Goal: Task Accomplishment & Management: Manage account settings

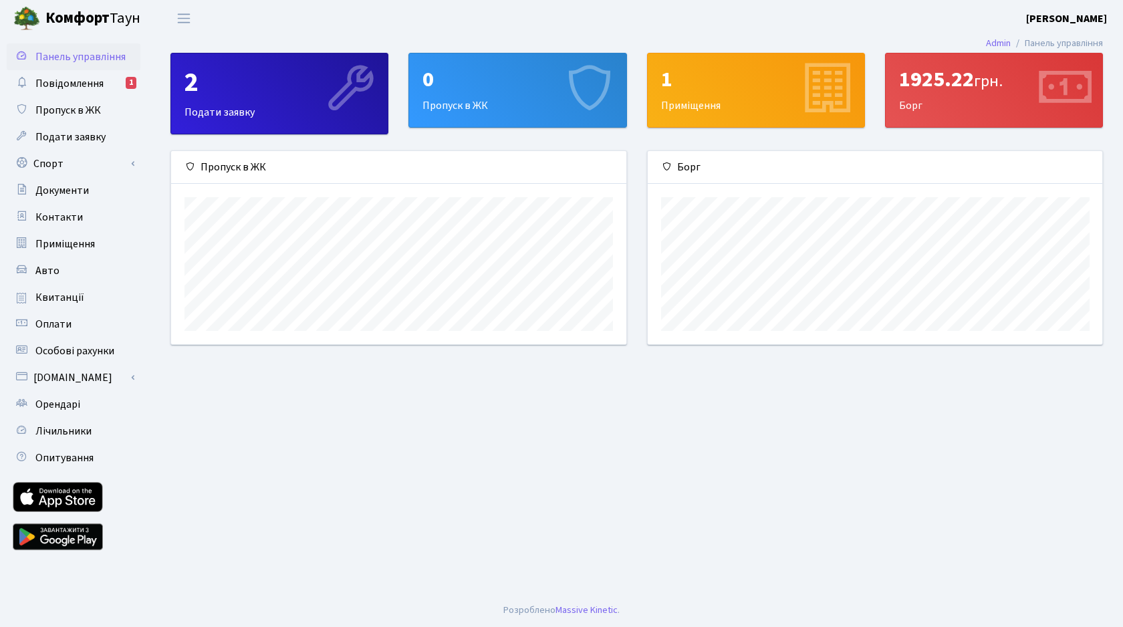
scroll to position [193, 454]
click at [74, 84] on span "Повідомлення" at bounding box center [69, 83] width 68 height 15
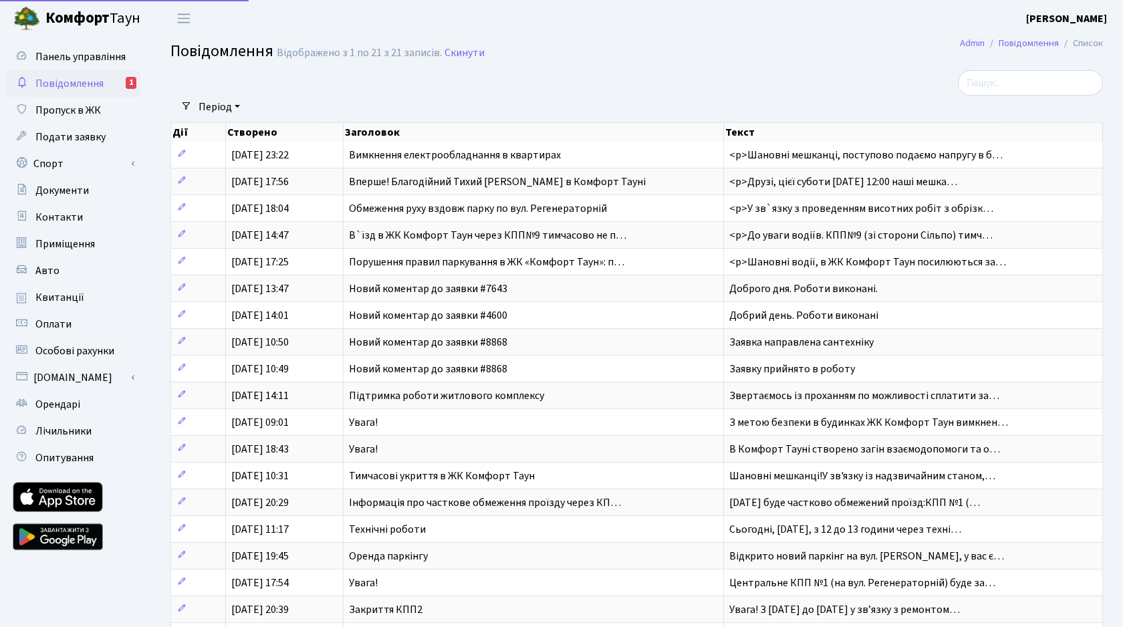
select select "25"
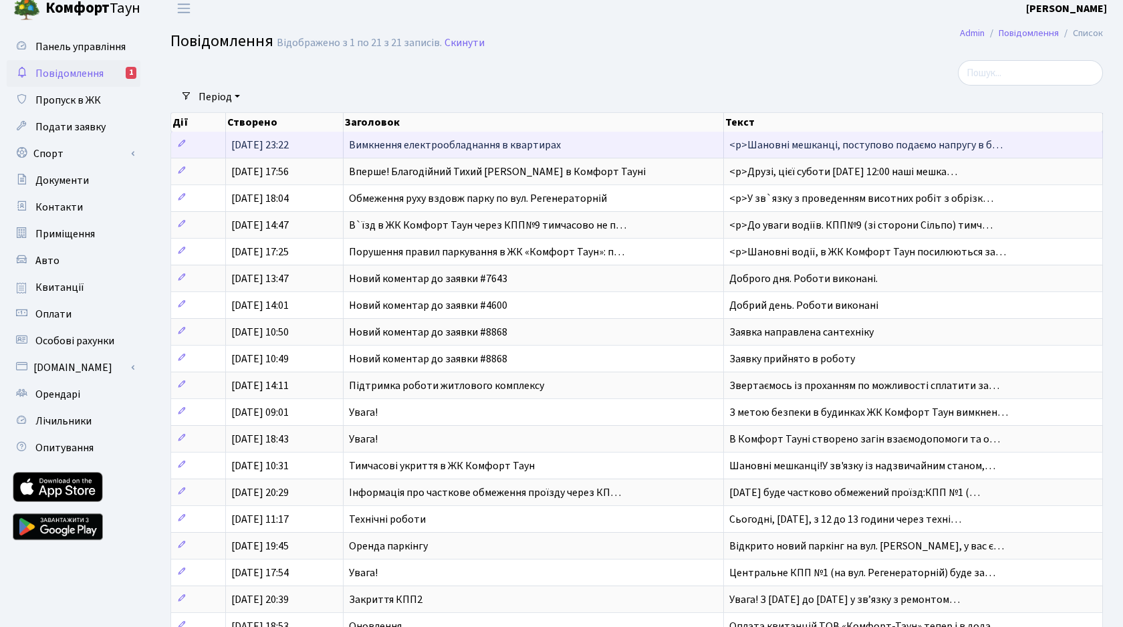
scroll to position [3, 0]
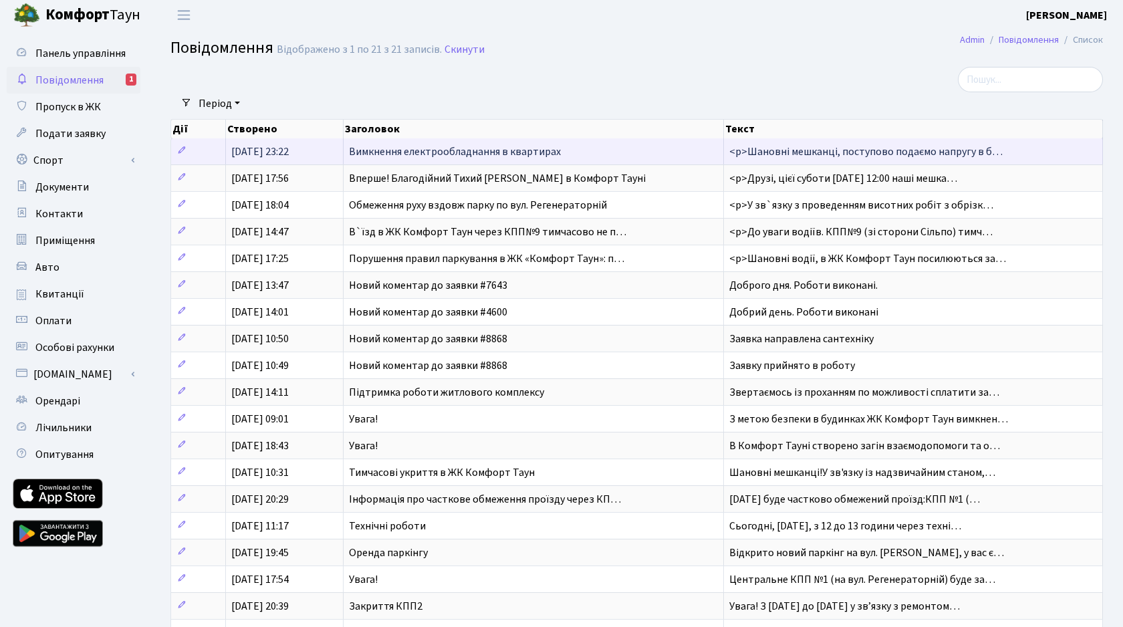
click at [512, 149] on span "Вимкнення електрообладнання в квартирах" at bounding box center [455, 151] width 212 height 15
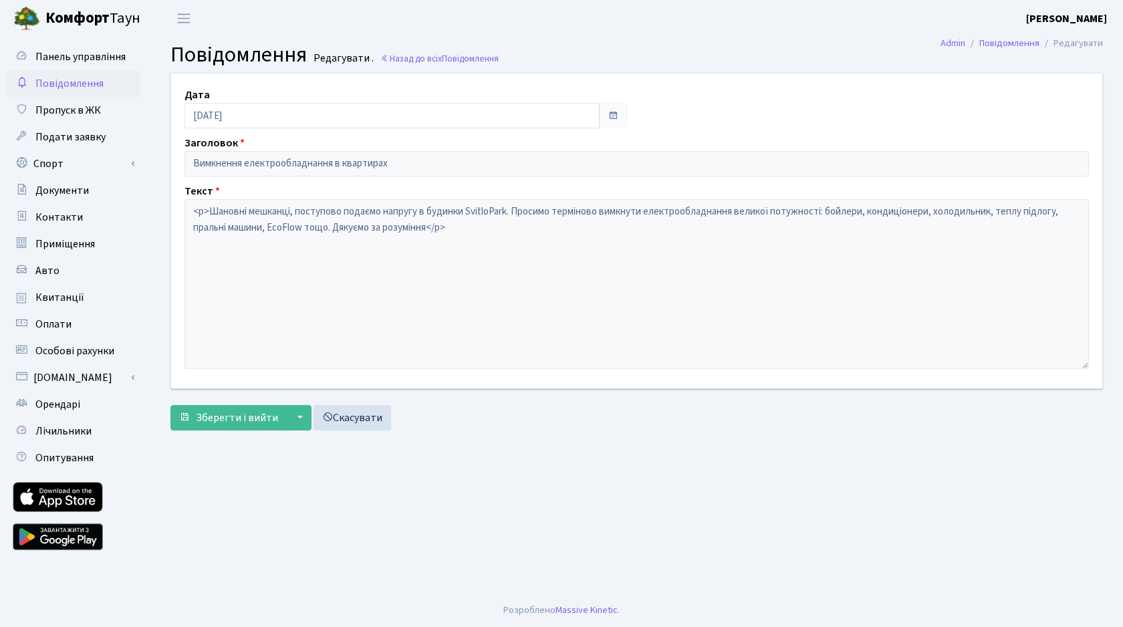
click at [65, 82] on span "Повідомлення" at bounding box center [69, 83] width 68 height 15
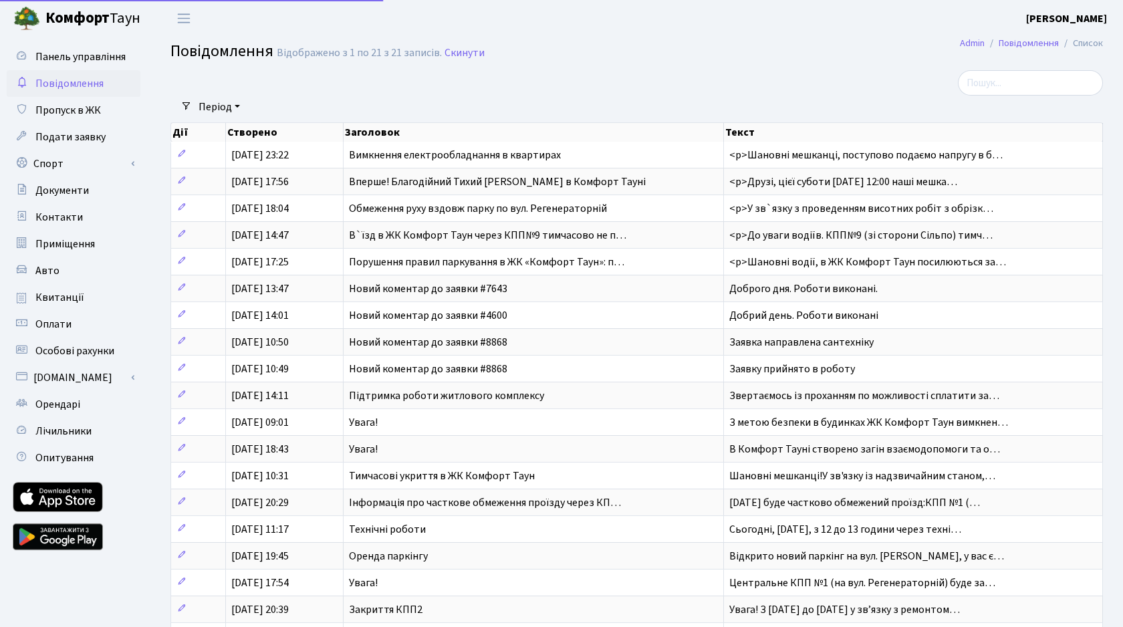
select select "25"
click at [77, 57] on span "Панель управління" at bounding box center [80, 56] width 90 height 15
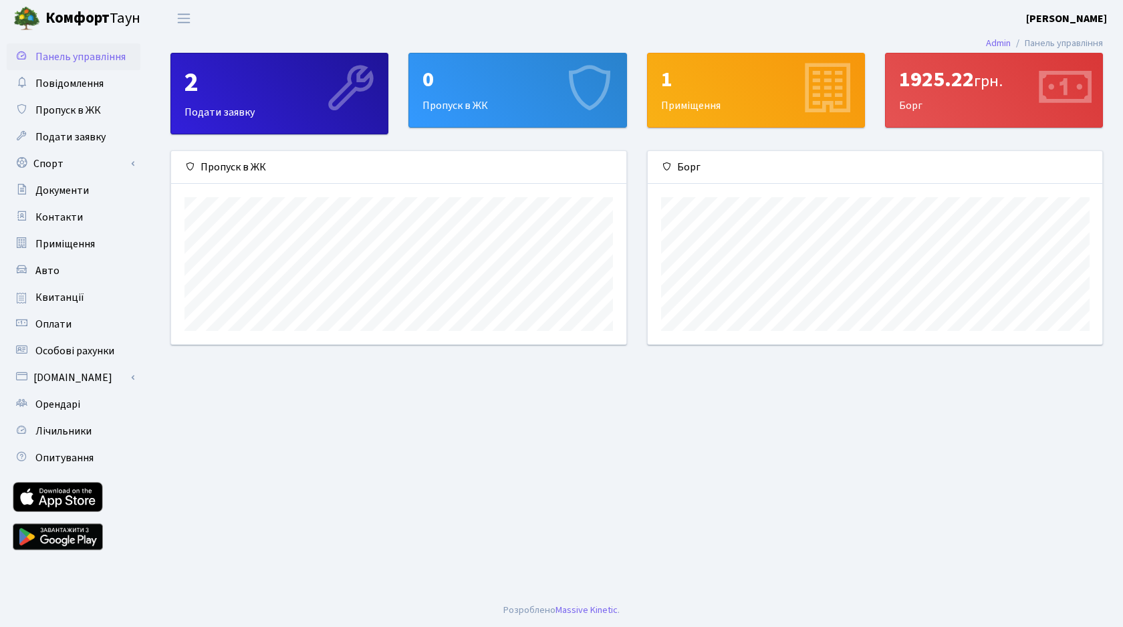
scroll to position [193, 454]
click at [1051, 19] on b "[PERSON_NAME]" at bounding box center [1066, 18] width 81 height 15
click at [994, 76] on link "Вийти" at bounding box center [1039, 73] width 133 height 21
